Goal: Task Accomplishment & Management: Complete application form

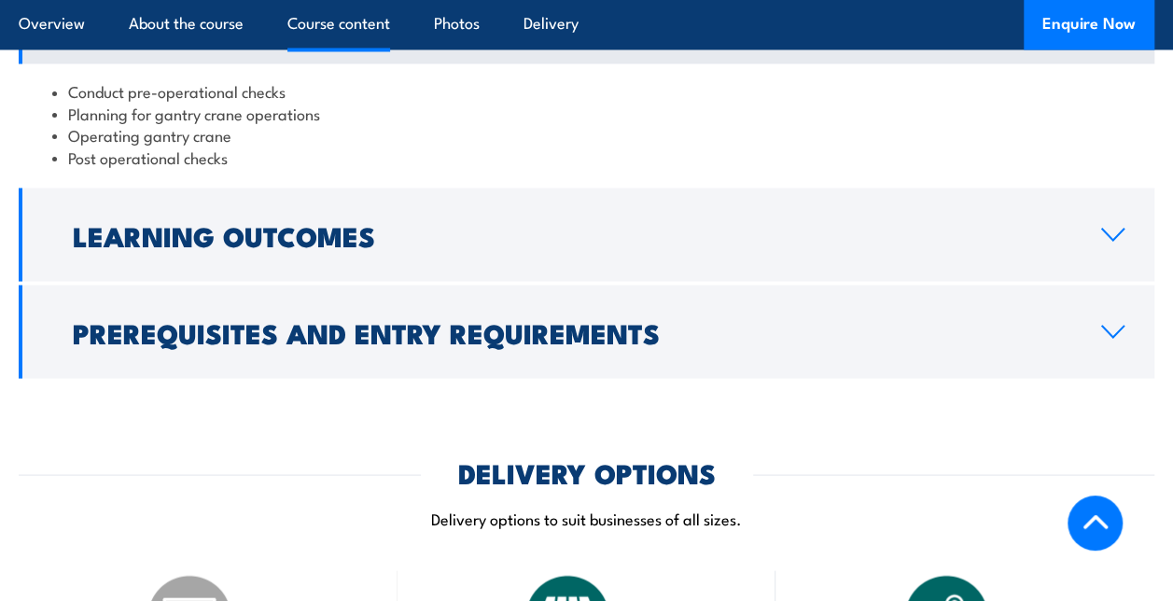
scroll to position [1680, 0]
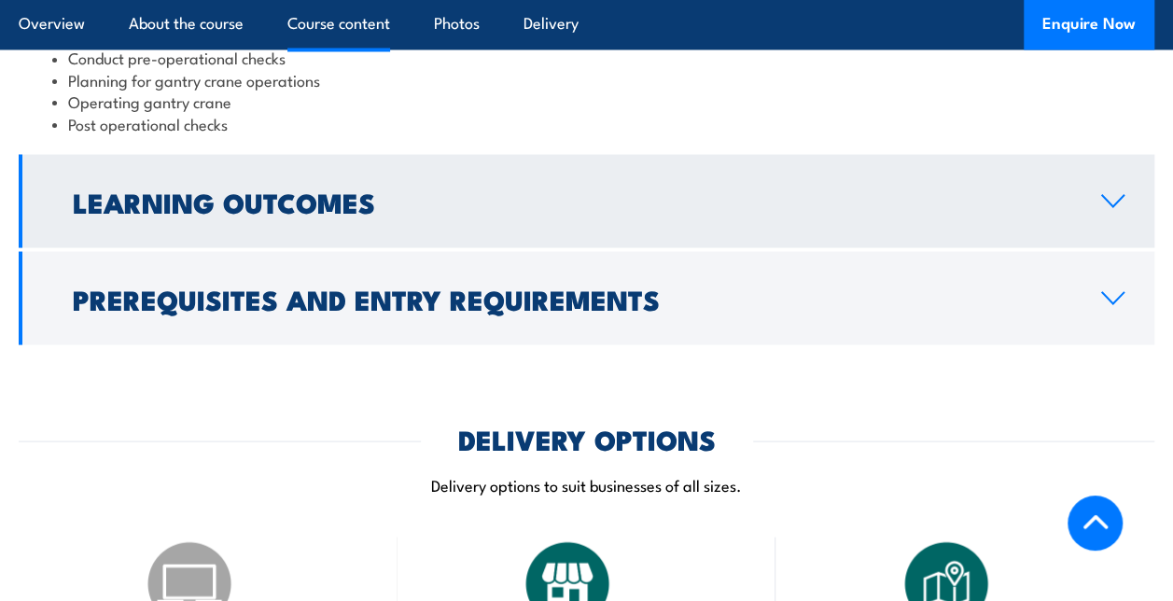
click at [1110, 200] on icon at bounding box center [1112, 200] width 25 height 15
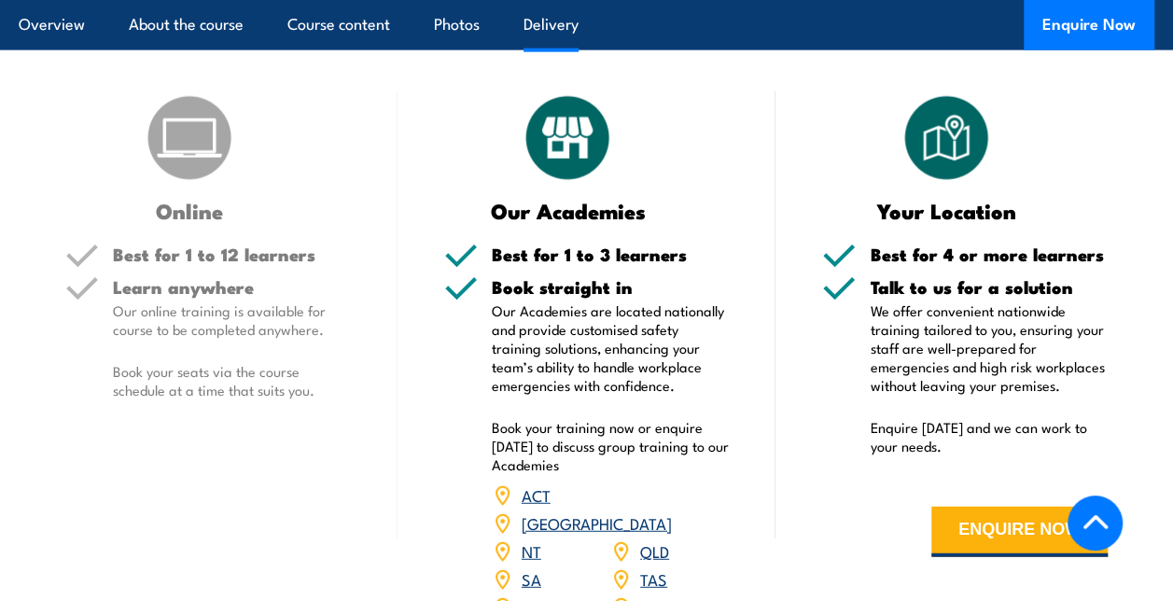
scroll to position [2240, 0]
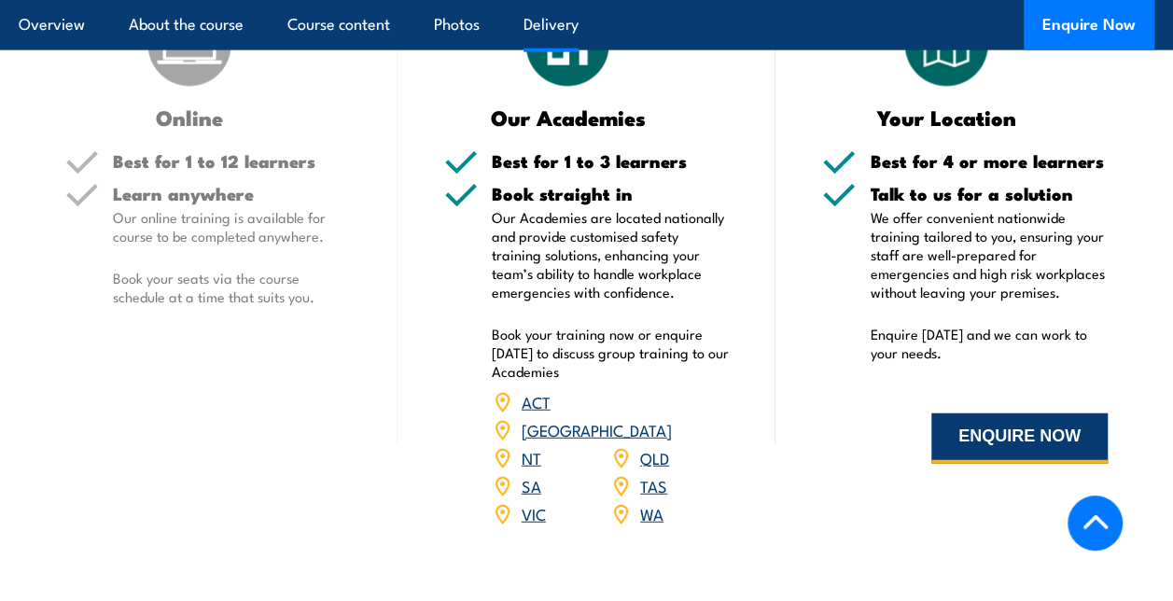
click at [995, 439] on button "ENQUIRE NOW" at bounding box center [1019, 438] width 176 height 50
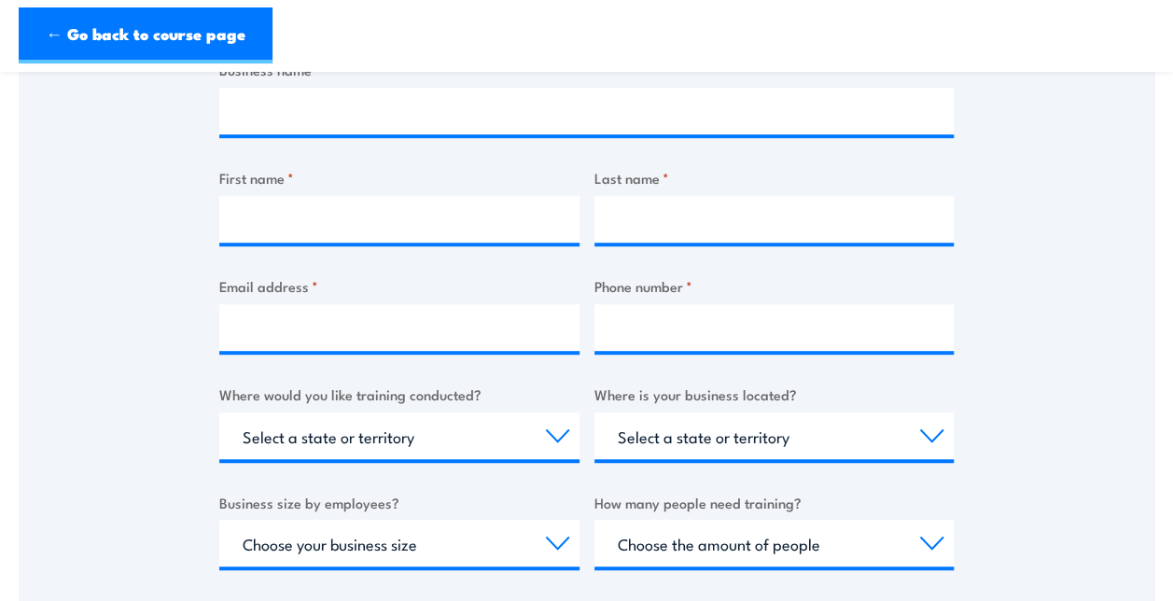
scroll to position [560, 0]
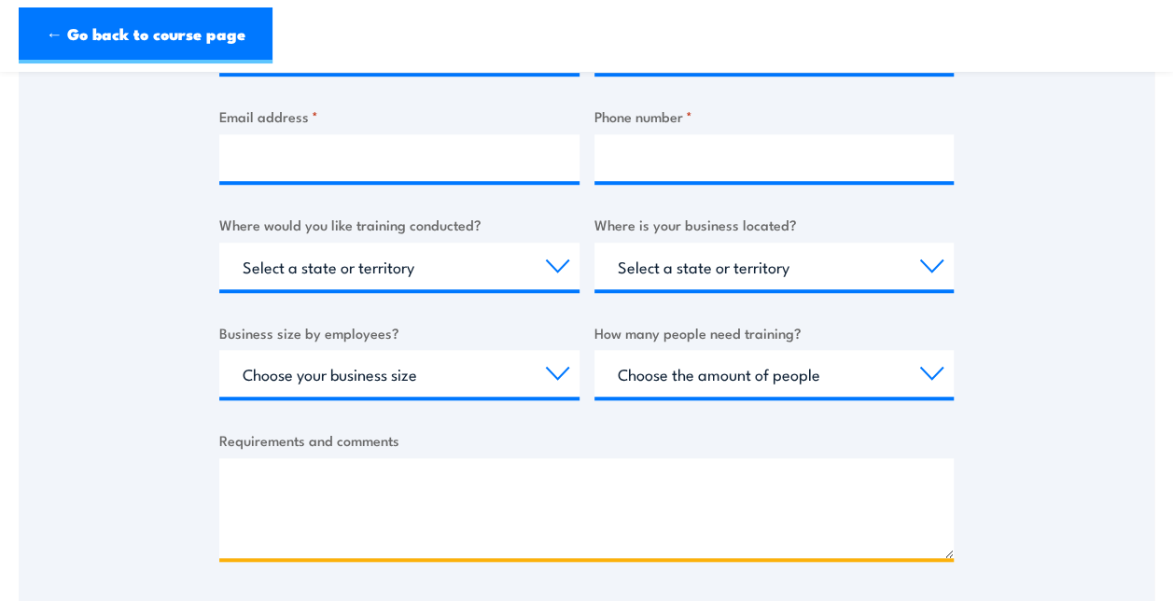
click at [299, 475] on textarea "Requirements and comments" at bounding box center [586, 508] width 734 height 100
paste textarea "Can I please have a quote to complete the following training courses at our sit…"
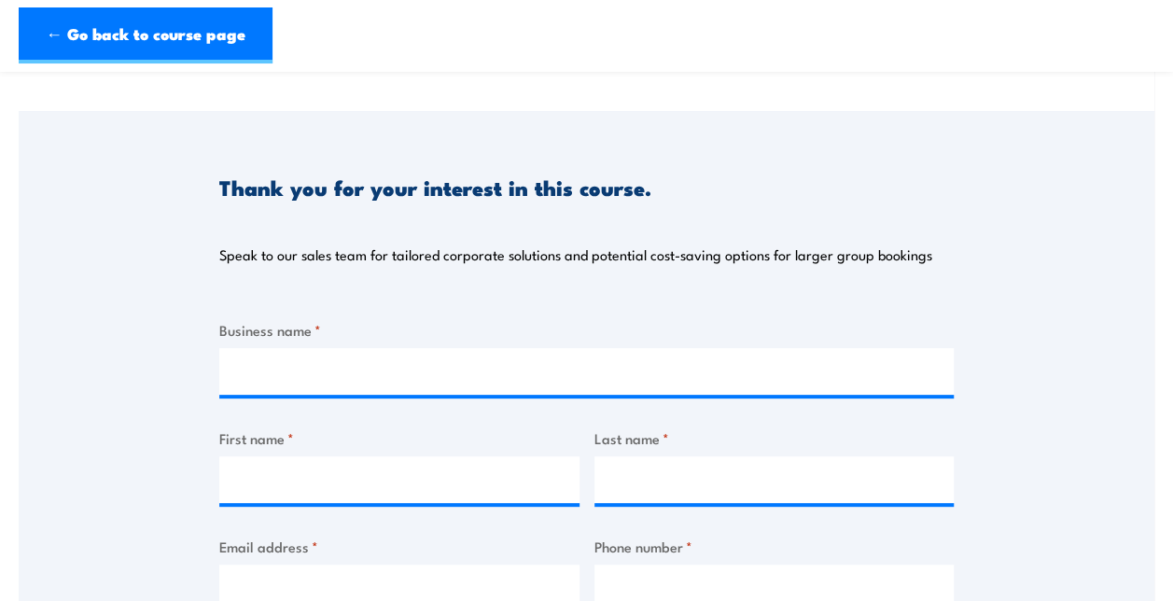
scroll to position [187, 0]
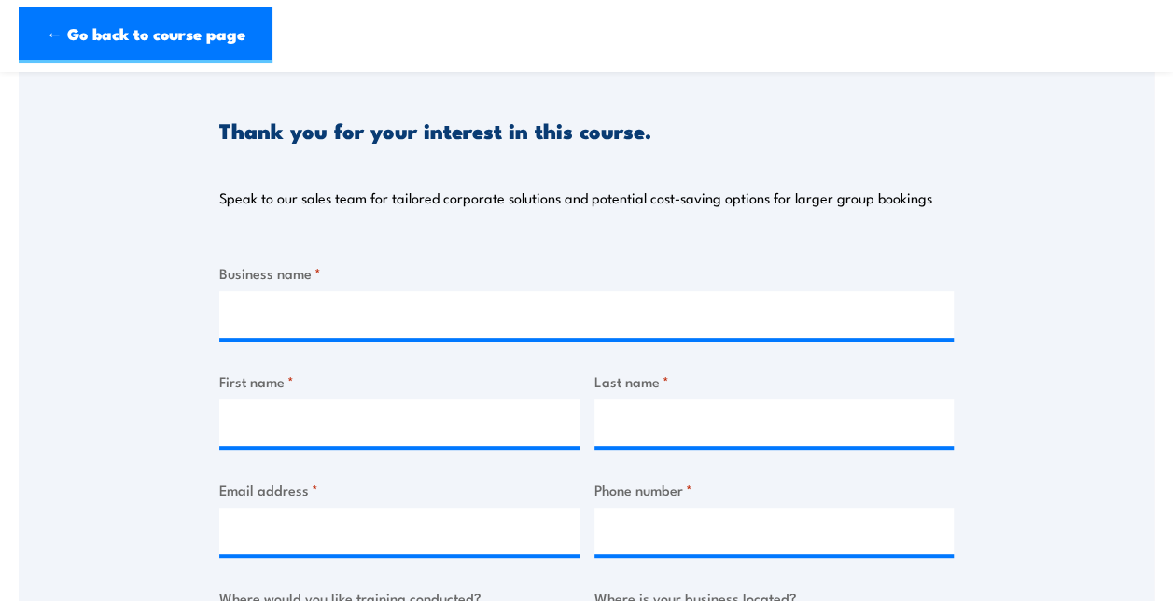
type textarea "Can I please have a quote to complete the following training courses at our sit…"
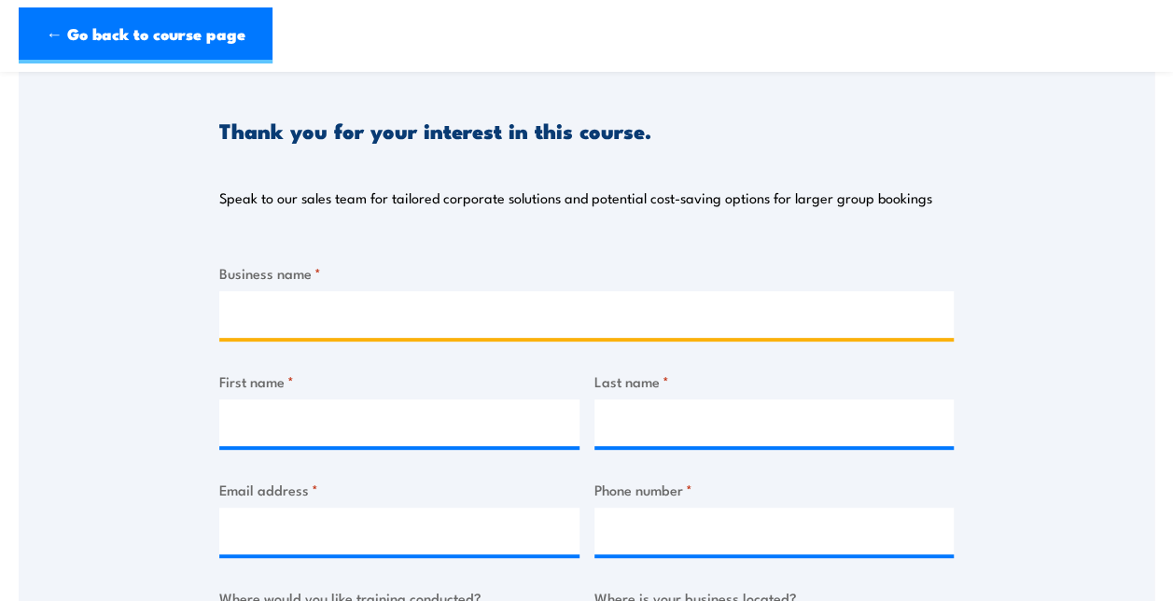
click at [462, 304] on input "Business name *" at bounding box center [586, 314] width 734 height 47
type input "ASWA"
type input "[PERSON_NAME]"
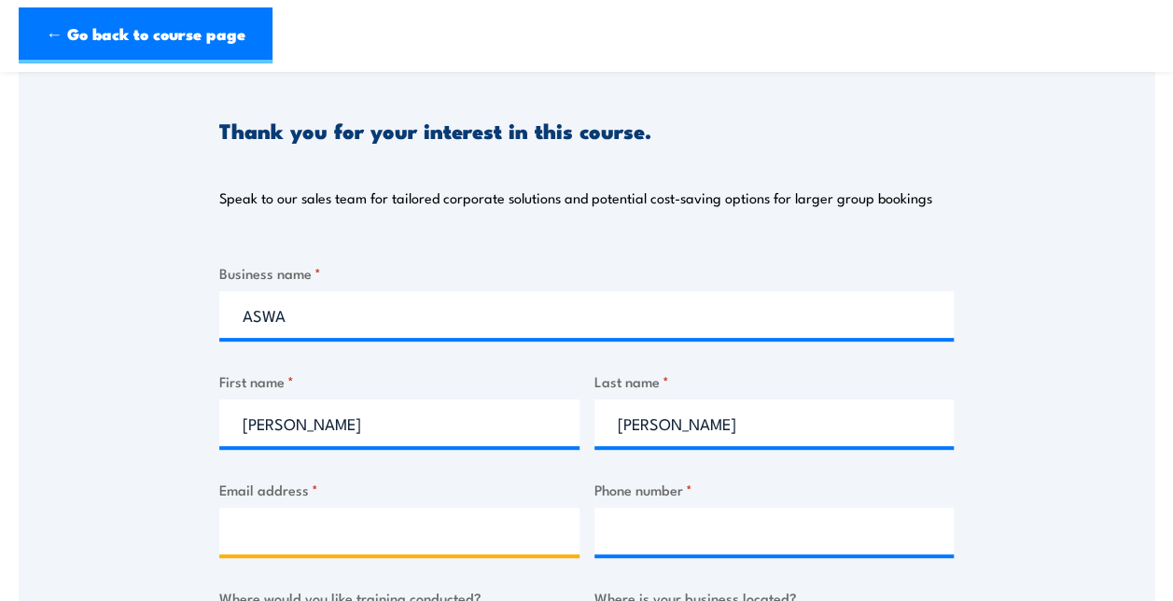
type input "[PERSON_NAME][EMAIL_ADDRESS][PERSON_NAME][DOMAIN_NAME]"
type input "0419627023"
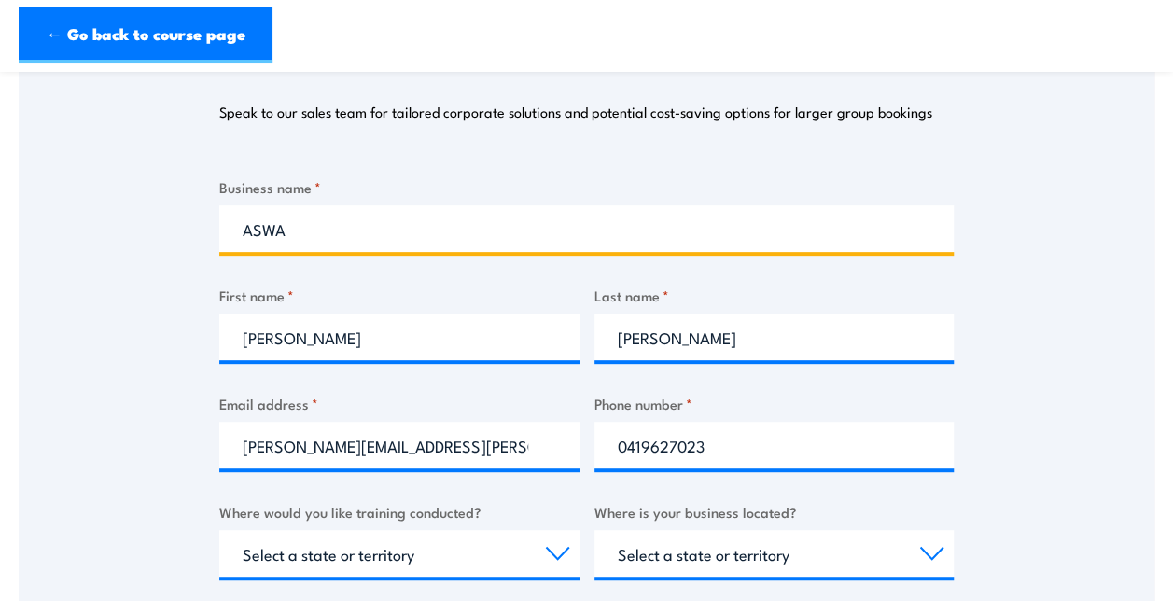
scroll to position [467, 0]
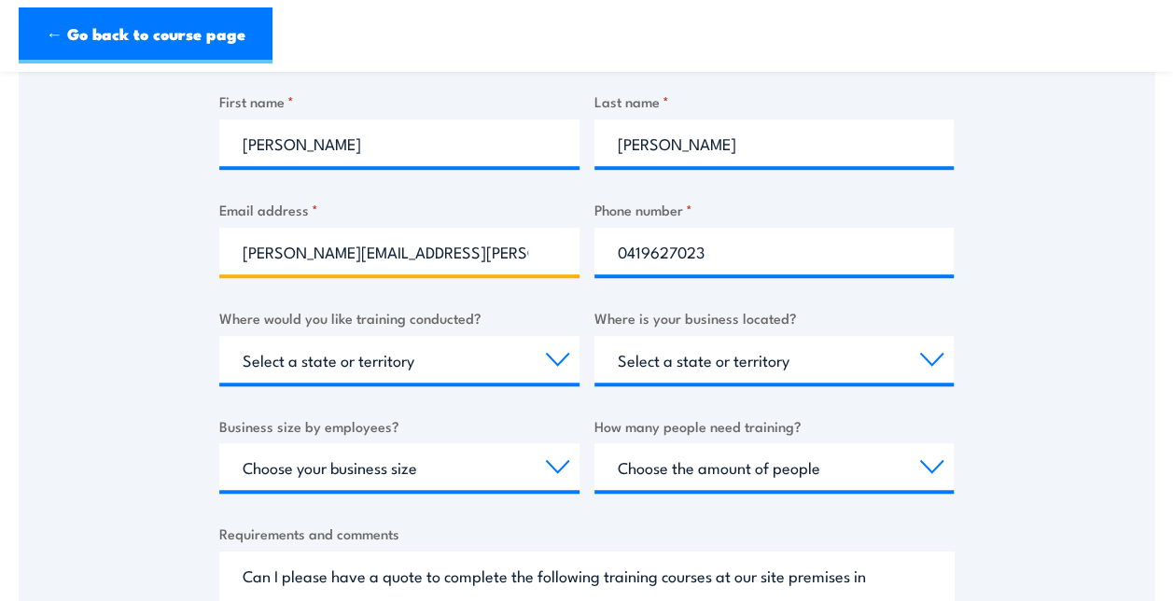
click at [460, 258] on input "[PERSON_NAME][EMAIL_ADDRESS][PERSON_NAME][DOMAIN_NAME]" at bounding box center [399, 251] width 360 height 47
drag, startPoint x: 460, startPoint y: 258, endPoint x: 351, endPoint y: 256, distance: 109.2
click at [351, 256] on input "[PERSON_NAME][EMAIL_ADDRESS][PERSON_NAME][DOMAIN_NAME]" at bounding box center [399, 251] width 360 height 47
type input "[PERSON_NAME][EMAIL_ADDRESS][PERSON_NAME][DOMAIN_NAME]"
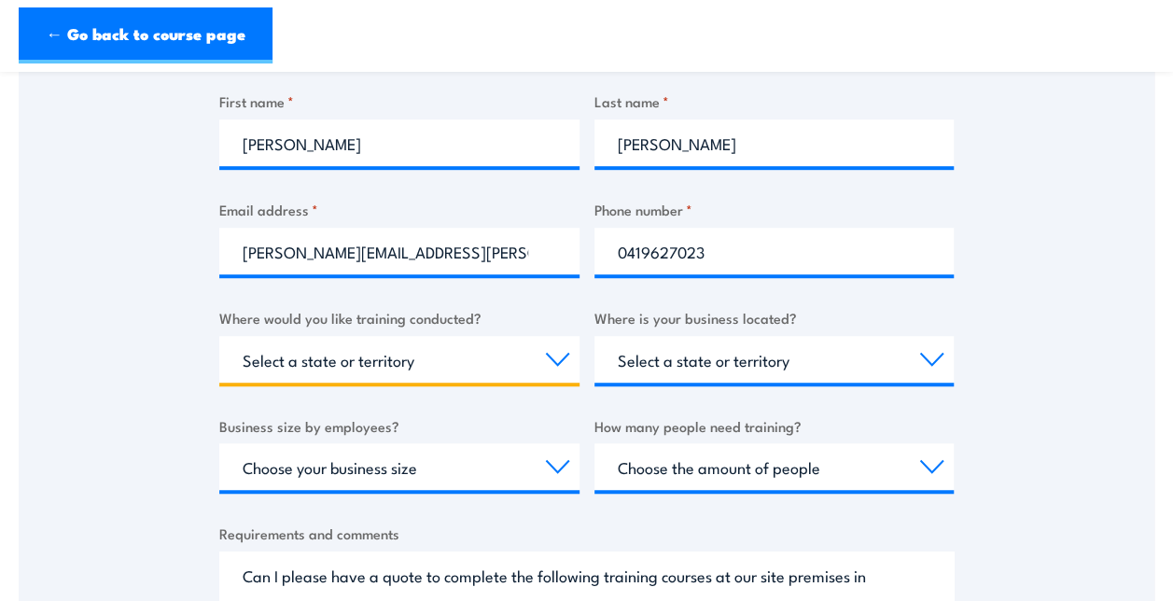
click at [551, 356] on select "Select a state or territory Nationally - multiple locations [GEOGRAPHIC_DATA] […" at bounding box center [399, 359] width 360 height 47
select select "WA"
click at [219, 336] on select "Select a state or territory Nationally - multiple locations [GEOGRAPHIC_DATA] […" at bounding box center [399, 359] width 360 height 47
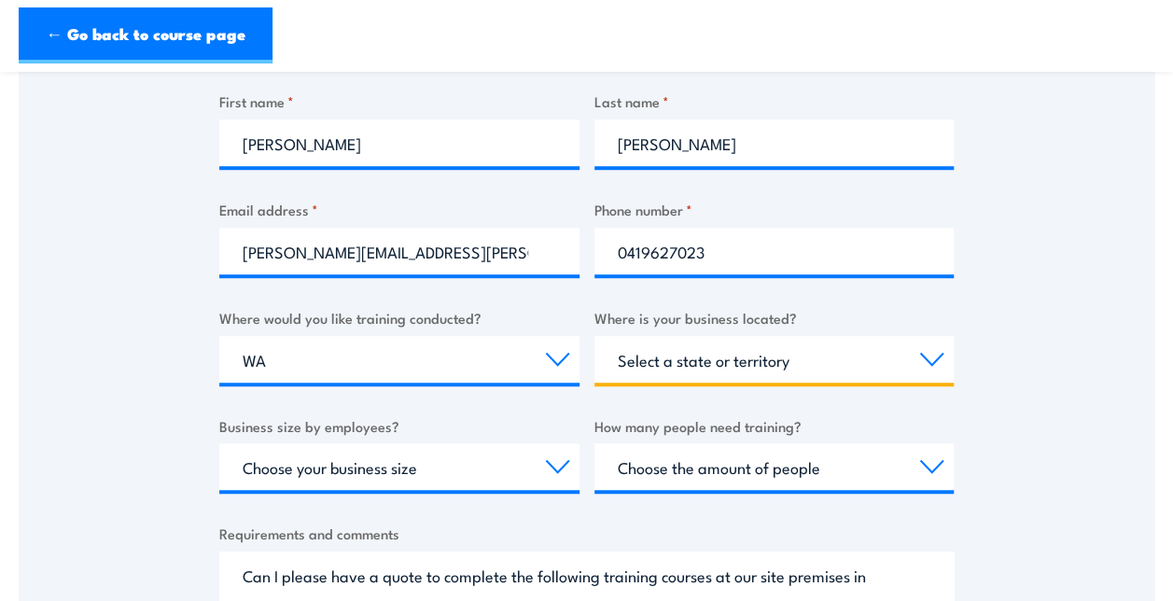
click at [941, 363] on select "Select a state or territory [GEOGRAPHIC_DATA] [GEOGRAPHIC_DATA] [GEOGRAPHIC_DAT…" at bounding box center [774, 359] width 360 height 47
select select "WA"
click at [594, 336] on select "Select a state or territory [GEOGRAPHIC_DATA] [GEOGRAPHIC_DATA] [GEOGRAPHIC_DAT…" at bounding box center [774, 359] width 360 height 47
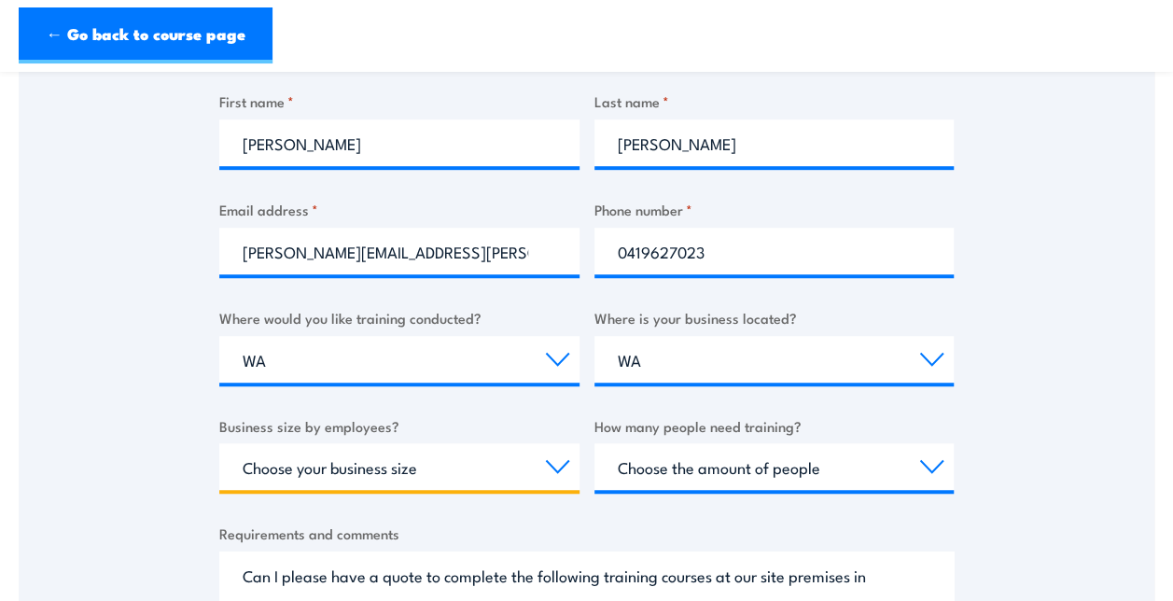
click at [556, 472] on select "Choose your business size 1 to 19 20 to 199 200+" at bounding box center [399, 466] width 360 height 47
select select "20 to 199"
click at [219, 443] on select "Choose your business size 1 to 19 20 to 199 200+" at bounding box center [399, 466] width 360 height 47
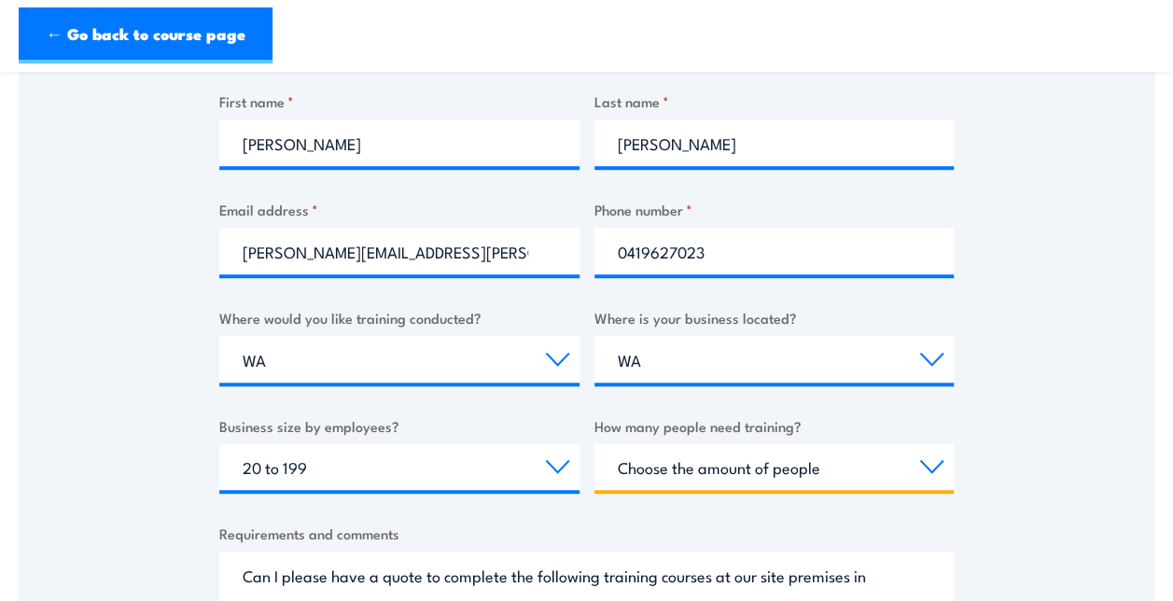
click at [926, 462] on select "Choose the amount of people 1 to 4 5 to 19 20+" at bounding box center [774, 466] width 360 height 47
select select "5 to 19"
click at [594, 443] on select "Choose the amount of people 1 to 4 5 to 19 20+" at bounding box center [774, 466] width 360 height 47
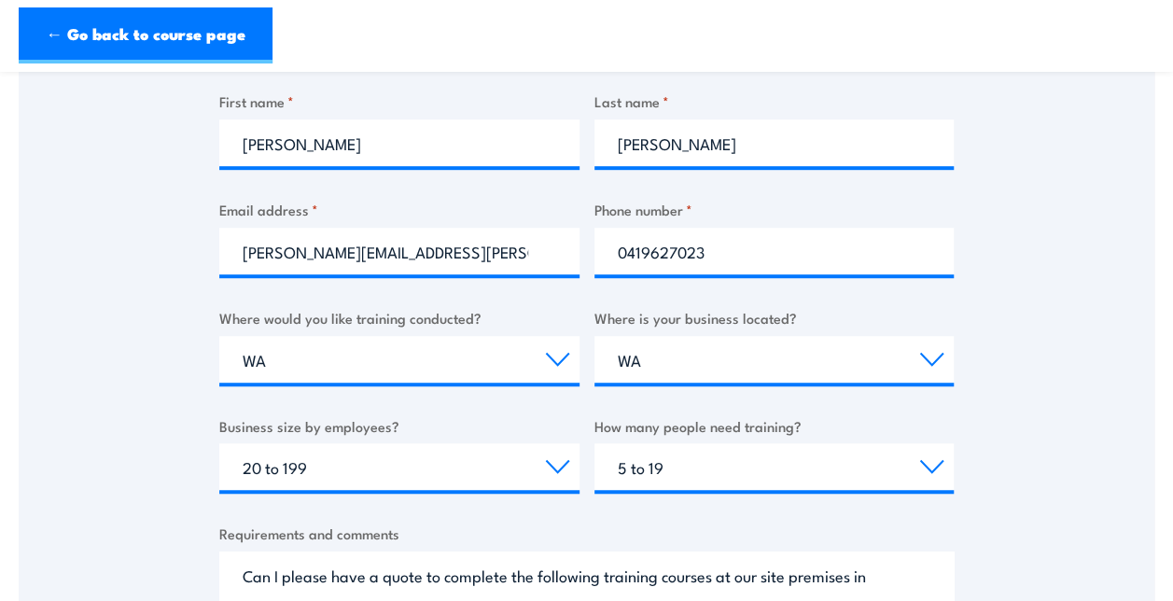
click at [1109, 379] on div "Thank you for your interest in this course. Speak to our sales team for tailore…" at bounding box center [587, 240] width 1136 height 932
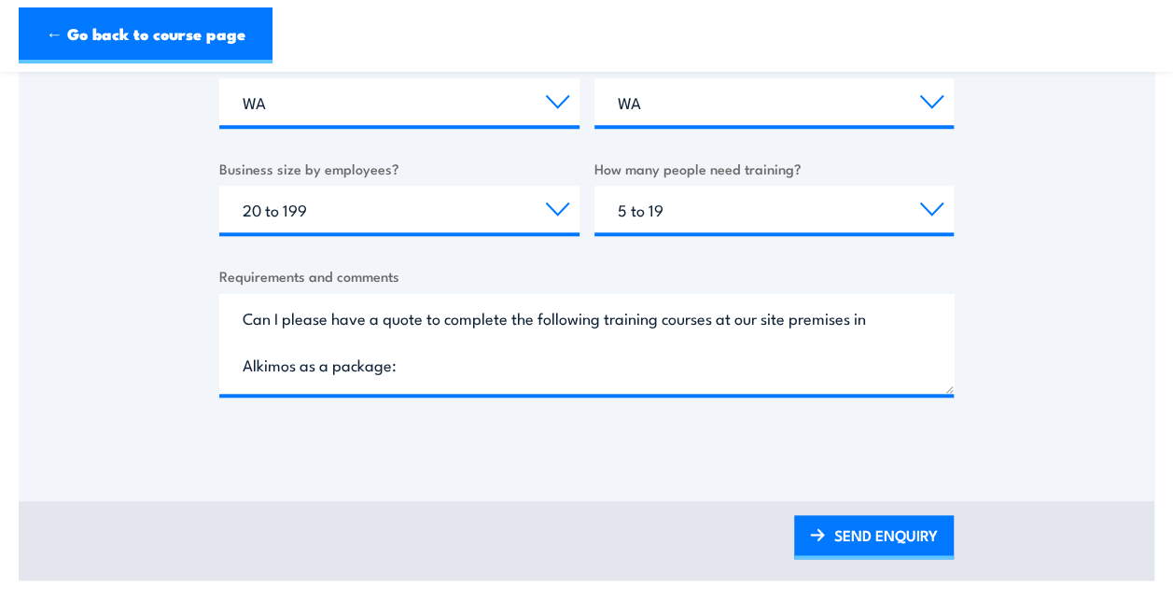
scroll to position [747, 0]
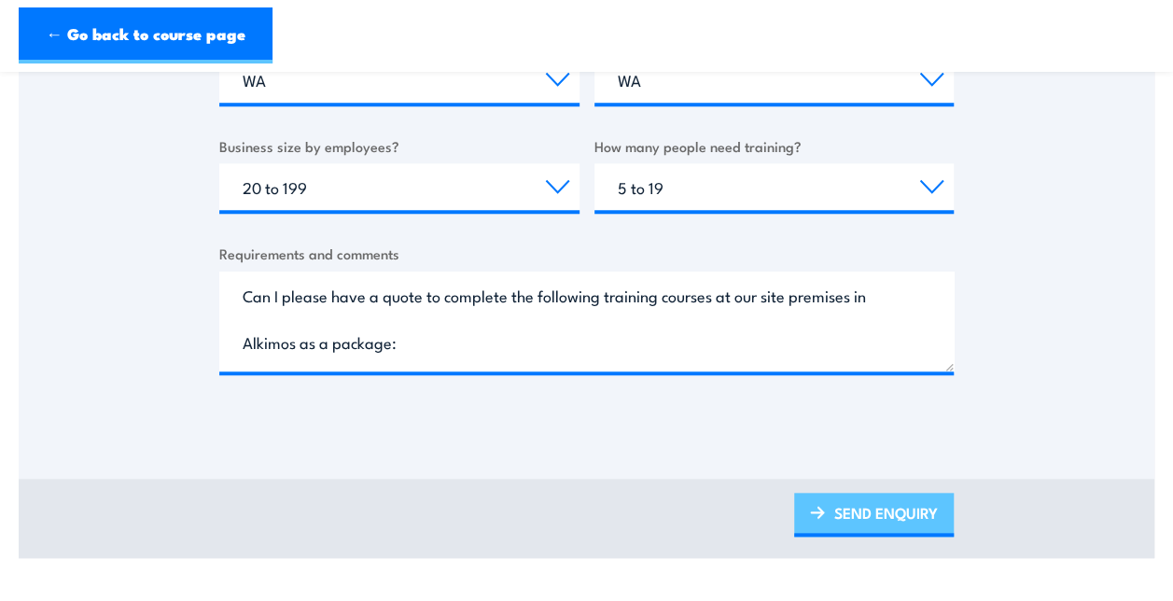
click at [880, 509] on link "SEND ENQUIRY" at bounding box center [874, 515] width 160 height 44
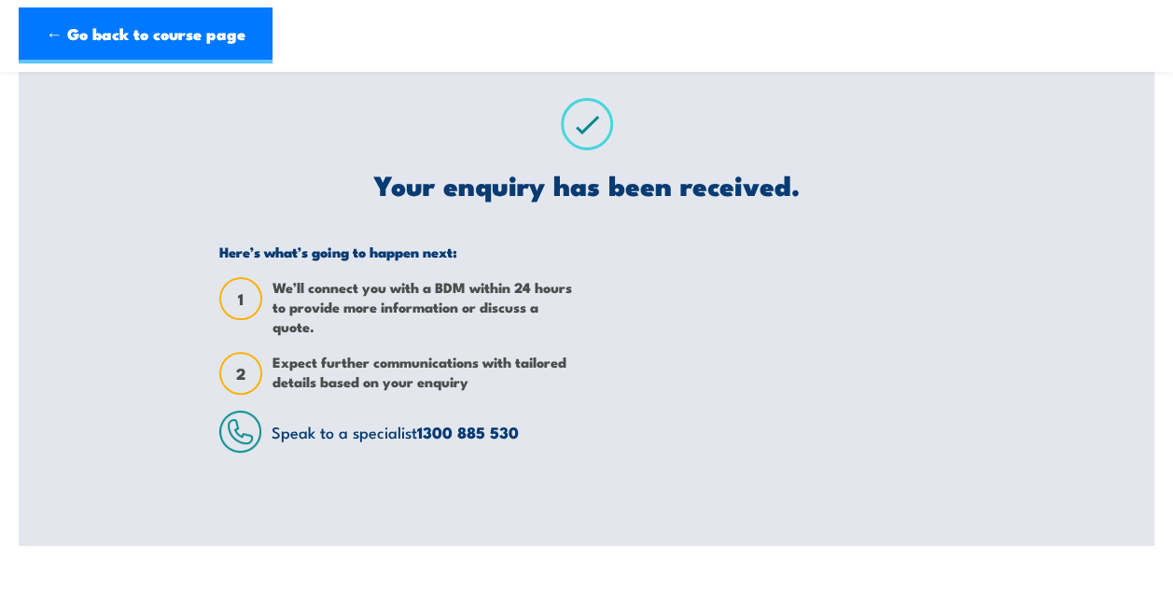
scroll to position [0, 0]
